Goal: Task Accomplishment & Management: Manage account settings

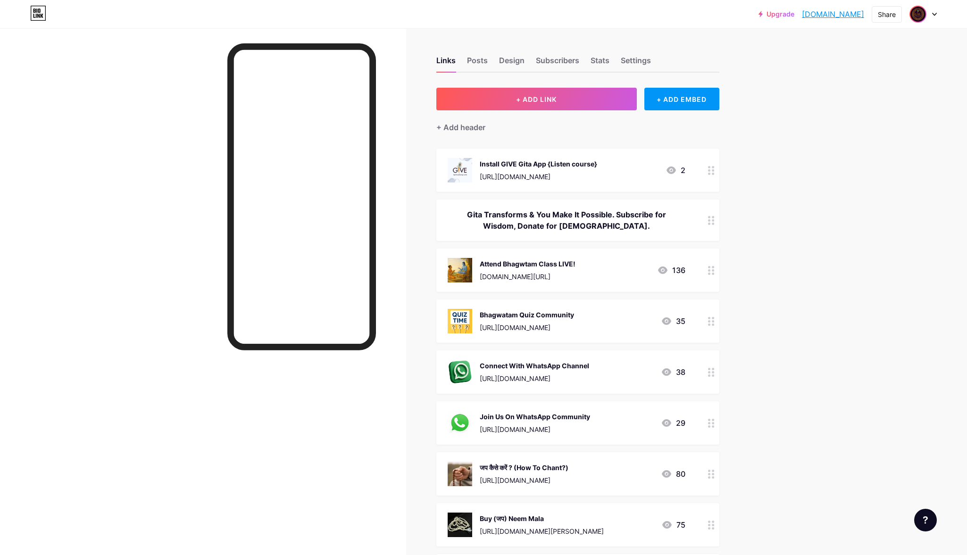
click at [922, 10] on img at bounding box center [918, 14] width 15 height 15
click at [901, 64] on div "[DOMAIN_NAME]/ggv" at bounding box center [883, 66] width 73 height 8
click at [926, 14] on img at bounding box center [918, 14] width 15 height 15
click at [861, 109] on link "Account settings" at bounding box center [877, 106] width 117 height 25
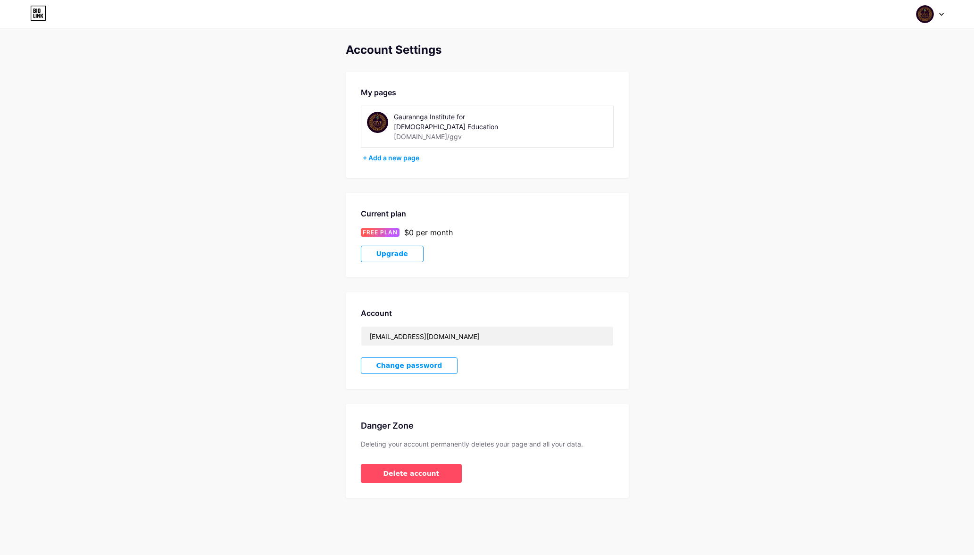
click at [379, 124] on img at bounding box center [377, 122] width 21 height 21
click at [376, 88] on div "My pages" at bounding box center [487, 92] width 253 height 11
click at [400, 153] on div "+ Add a new page" at bounding box center [488, 157] width 251 height 9
click at [373, 122] on img at bounding box center [377, 122] width 21 height 21
click at [939, 9] on div at bounding box center [930, 14] width 27 height 17
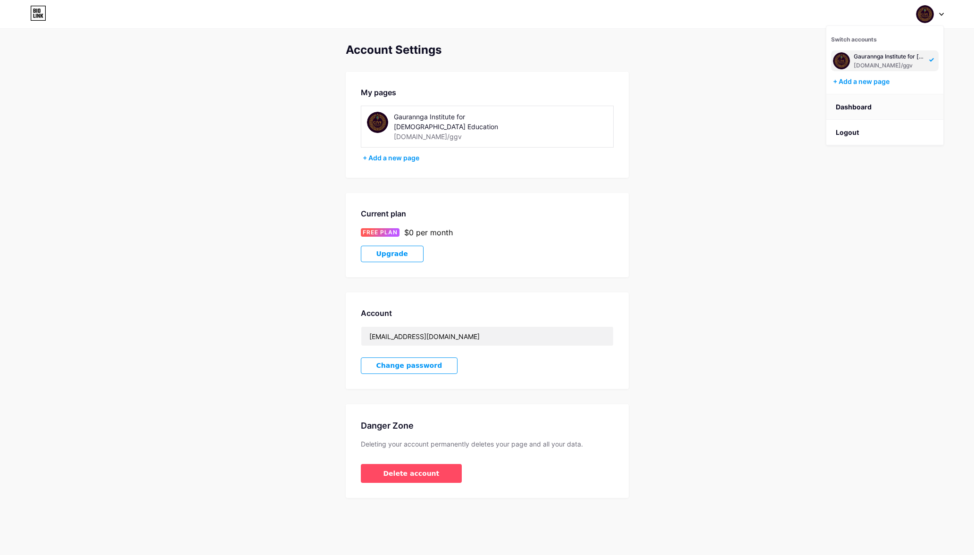
click at [854, 100] on link "Dashboard" at bounding box center [885, 106] width 117 height 25
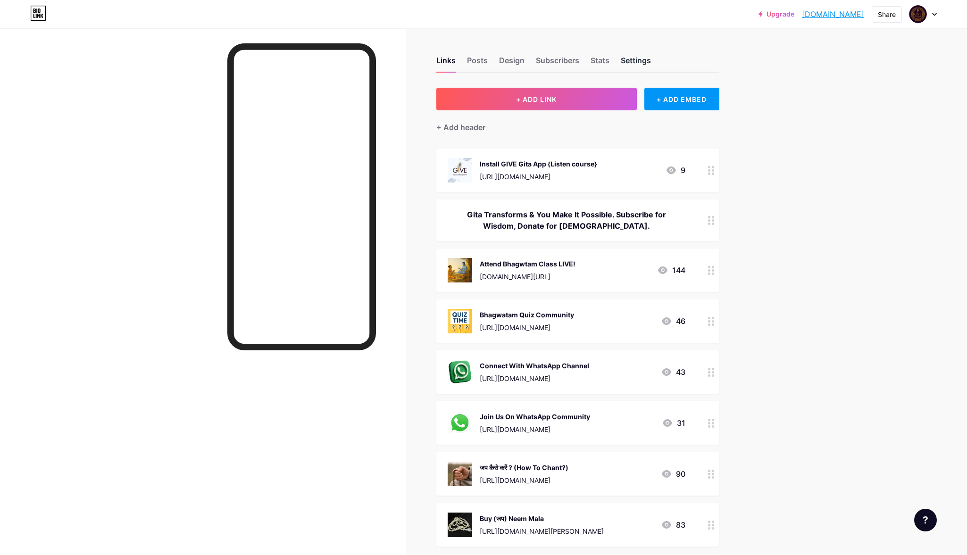
click at [640, 61] on div "Settings" at bounding box center [636, 63] width 30 height 17
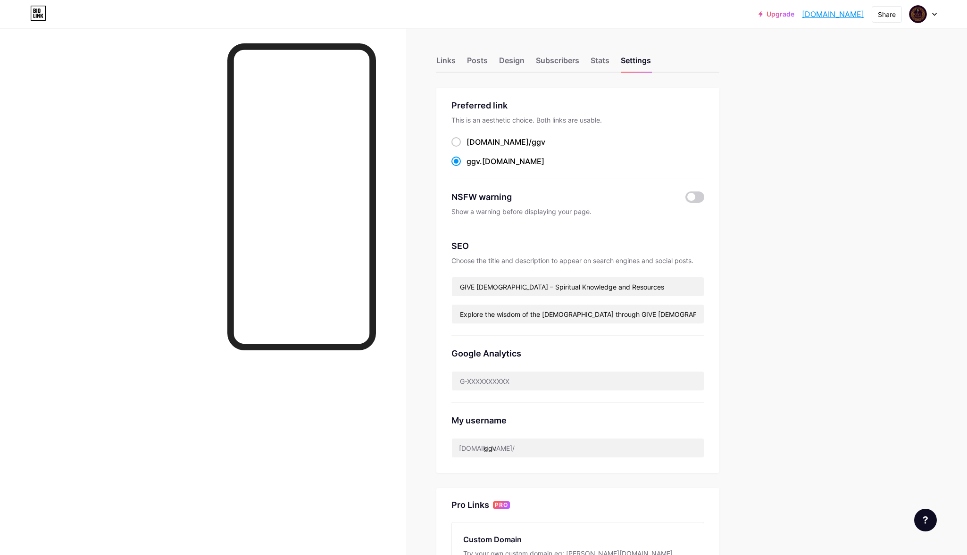
click at [587, 64] on div "Links Posts Design Subscribers Stats Settings" at bounding box center [577, 56] width 283 height 33
click at [604, 61] on div "Stats" at bounding box center [600, 63] width 19 height 17
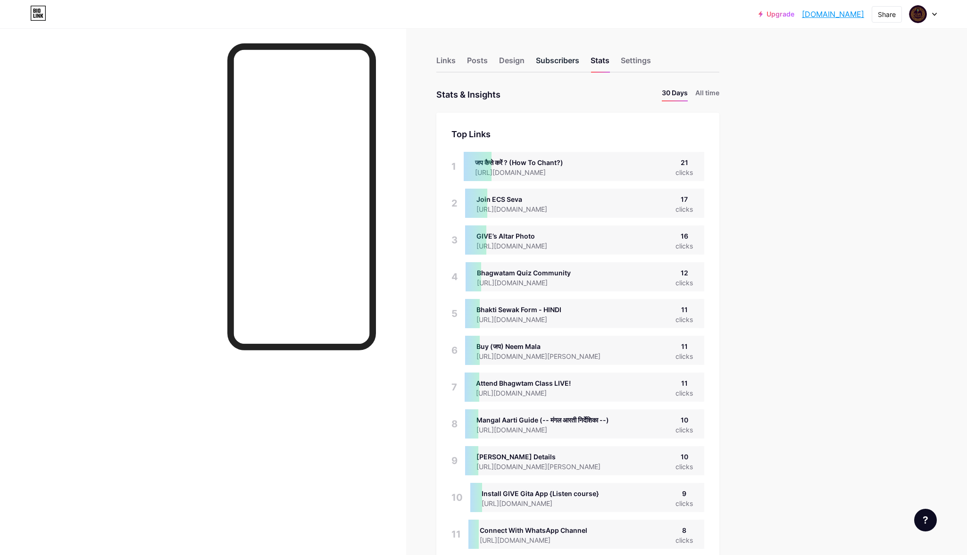
click at [560, 61] on div "Subscribers" at bounding box center [557, 63] width 43 height 17
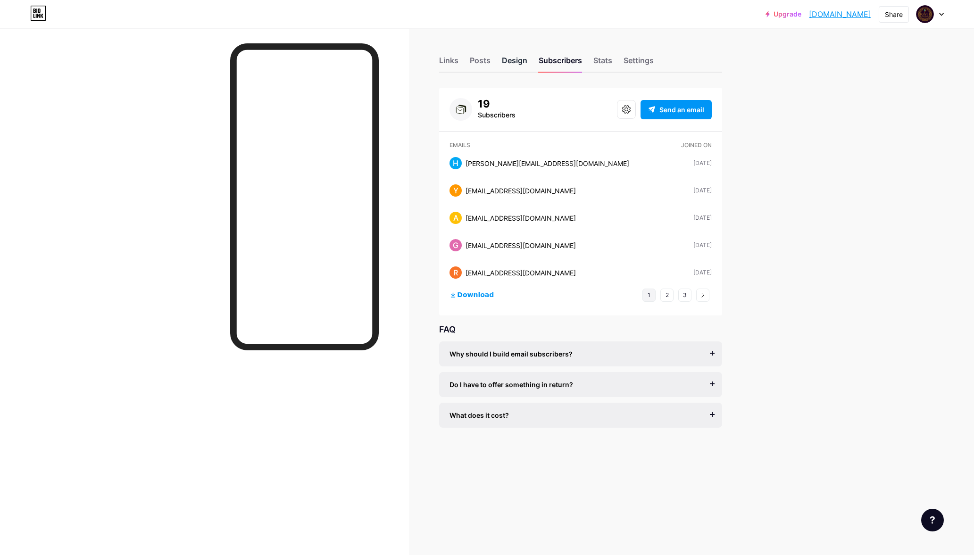
click at [510, 59] on div "Design" at bounding box center [514, 63] width 25 height 17
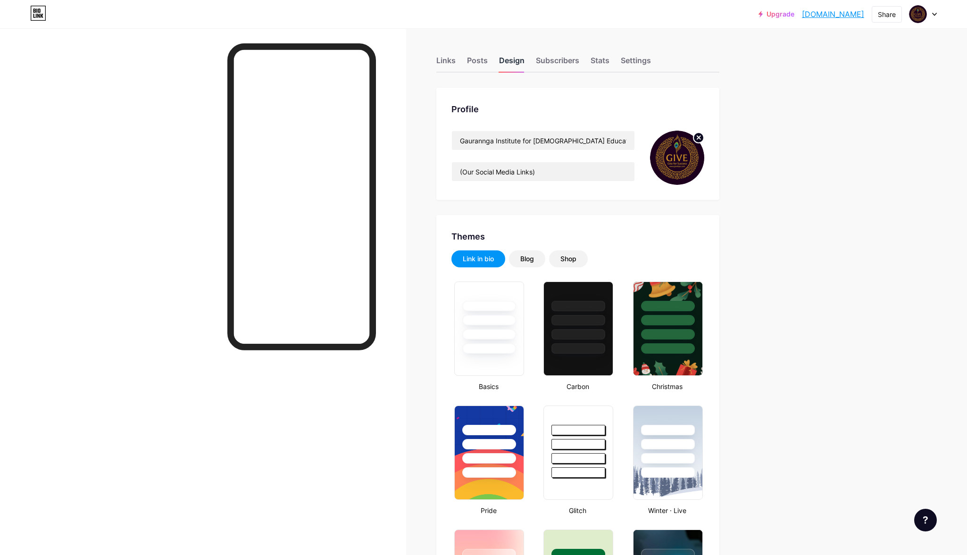
type input "#36392d"
type input "#ffffff"
click at [704, 139] on circle at bounding box center [699, 138] width 10 height 10
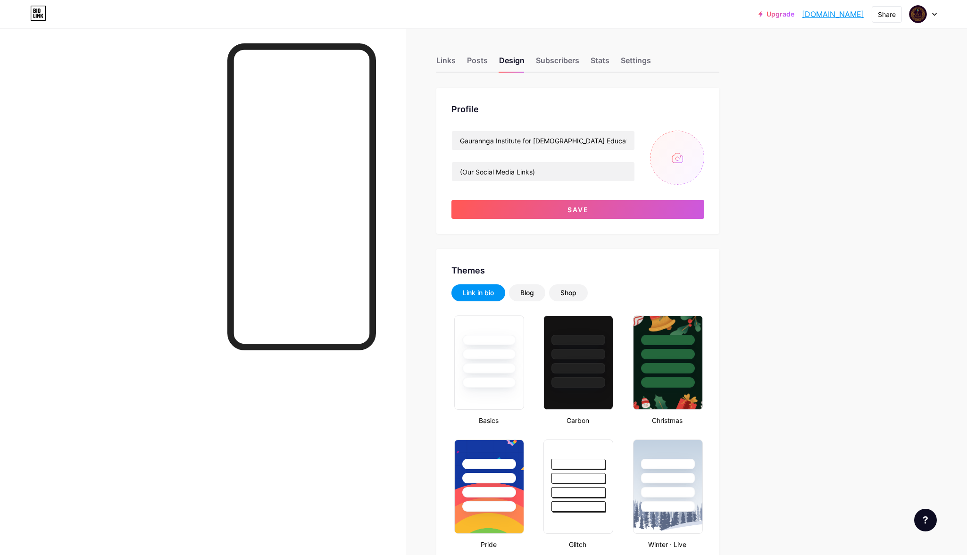
click at [685, 152] on input "file" at bounding box center [677, 158] width 54 height 54
type input "C:\fakepath\Green Watercolor Wedding Welcome Sign.jpg"
click at [628, 205] on button "Save" at bounding box center [578, 209] width 253 height 19
type input "#ffffff"
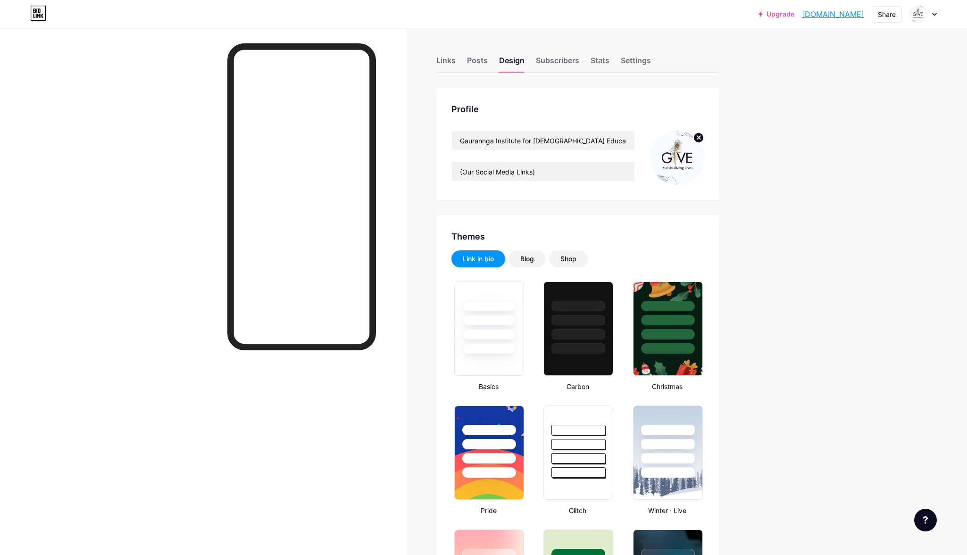
click at [838, 7] on div "Upgrade [DOMAIN_NAME] [DOMAIN_NAME]" at bounding box center [812, 14] width 106 height 17
click at [839, 10] on link "[DOMAIN_NAME]" at bounding box center [833, 13] width 62 height 11
